Goal: Information Seeking & Learning: Compare options

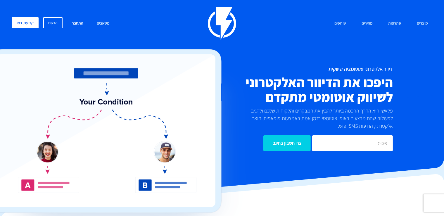
click at [80, 18] on link "התחבר" at bounding box center [78, 23] width 20 height 13
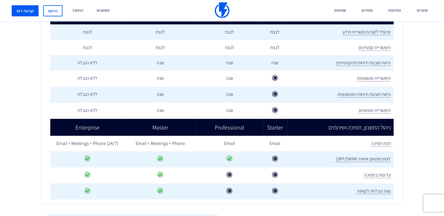
scroll to position [819, 0]
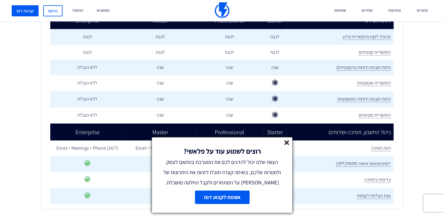
click at [289, 144] on line at bounding box center [287, 143] width 4 height 4
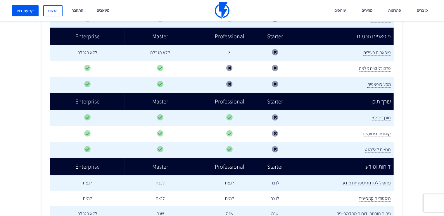
scroll to position [673, 0]
drag, startPoint x: 240, startPoint y: 51, endPoint x: 254, endPoint y: 45, distance: 15.5
click at [254, 45] on td "3" at bounding box center [229, 53] width 67 height 16
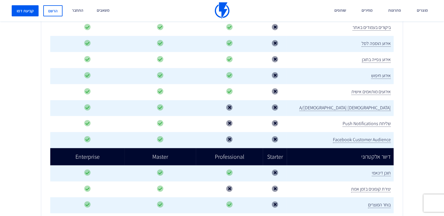
scroll to position [380, 0]
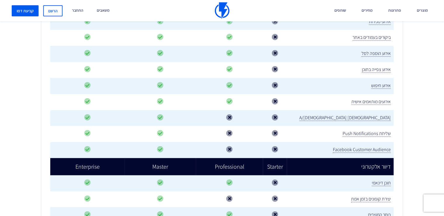
drag, startPoint x: 166, startPoint y: 118, endPoint x: 172, endPoint y: 115, distance: 6.2
click at [172, 115] on td at bounding box center [160, 118] width 71 height 16
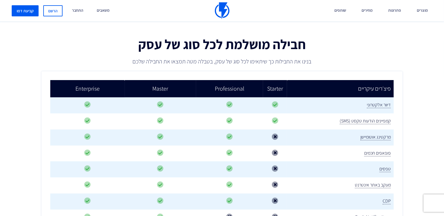
scroll to position [0, 0]
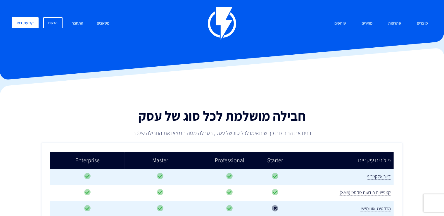
click at [221, 22] on img at bounding box center [222, 23] width 28 height 32
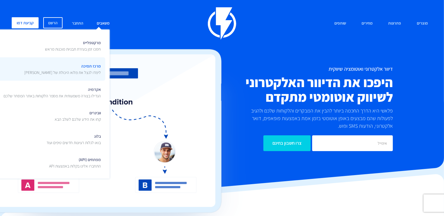
click at [94, 68] on span "מרכז תמיכה לימדו לנצל את מלוא היכולת של פלאשי" at bounding box center [62, 69] width 77 height 14
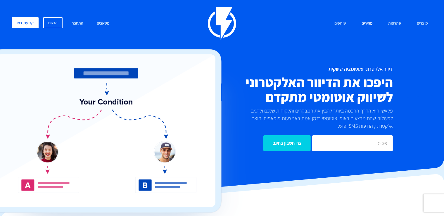
click at [370, 22] on link "מחירים" at bounding box center [367, 23] width 20 height 13
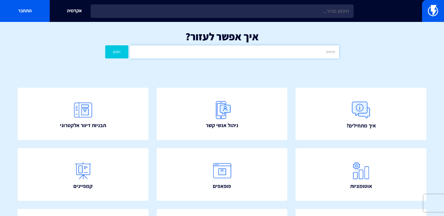
click at [158, 56] on input "text" at bounding box center [234, 51] width 209 height 13
click at [76, 60] on div "איך אפשר לעזור? חפש" at bounding box center [222, 46] width 444 height 48
click at [216, 50] on input "text" at bounding box center [234, 51] width 209 height 13
click at [385, 48] on div "איך אפשר לעזור? חפש" at bounding box center [222, 46] width 444 height 48
click at [298, 49] on input "text" at bounding box center [234, 51] width 209 height 13
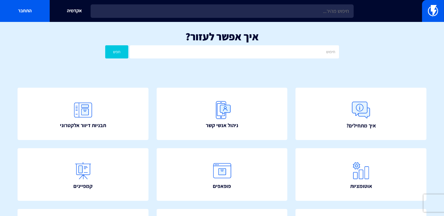
click at [348, 35] on h1 "איך אפשר לעזור?" at bounding box center [222, 37] width 427 height 12
click at [265, 49] on input "text" at bounding box center [234, 51] width 209 height 13
click at [348, 36] on h1 "איך אפשר לעזור?" at bounding box center [222, 37] width 427 height 12
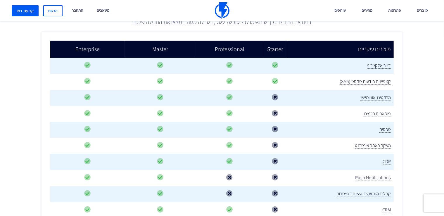
scroll to position [58, 0]
